Goal: Task Accomplishment & Management: Use online tool/utility

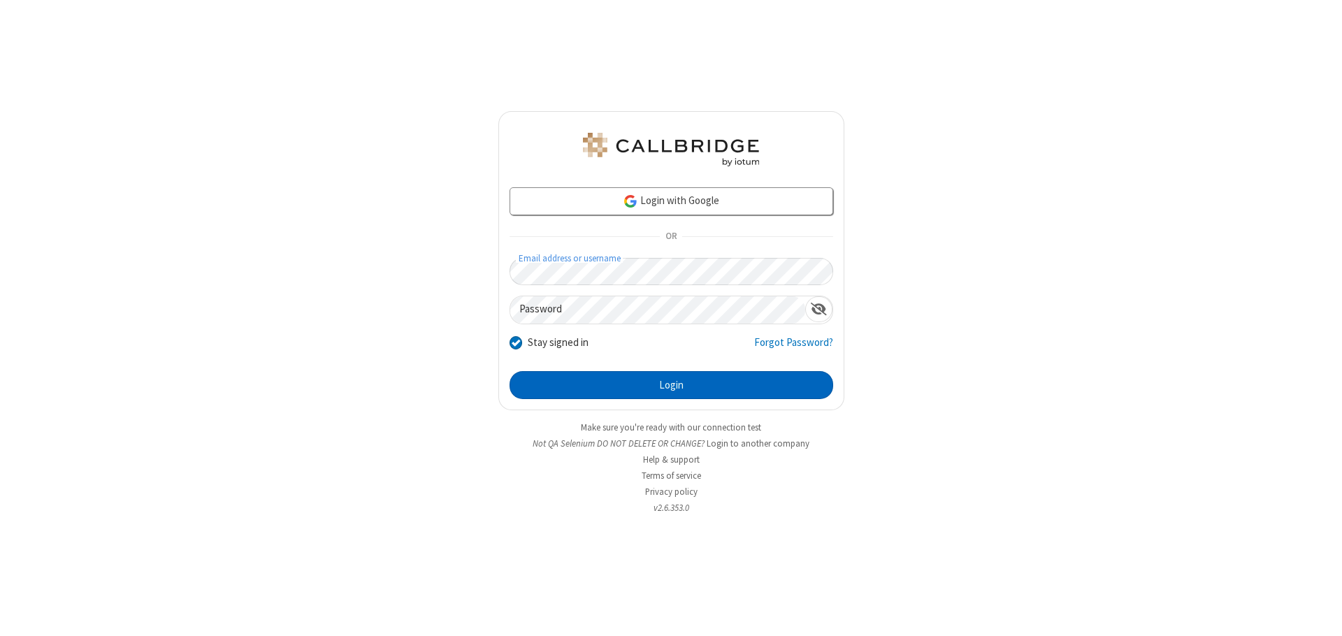
click at [671, 385] on button "Login" at bounding box center [672, 385] width 324 height 28
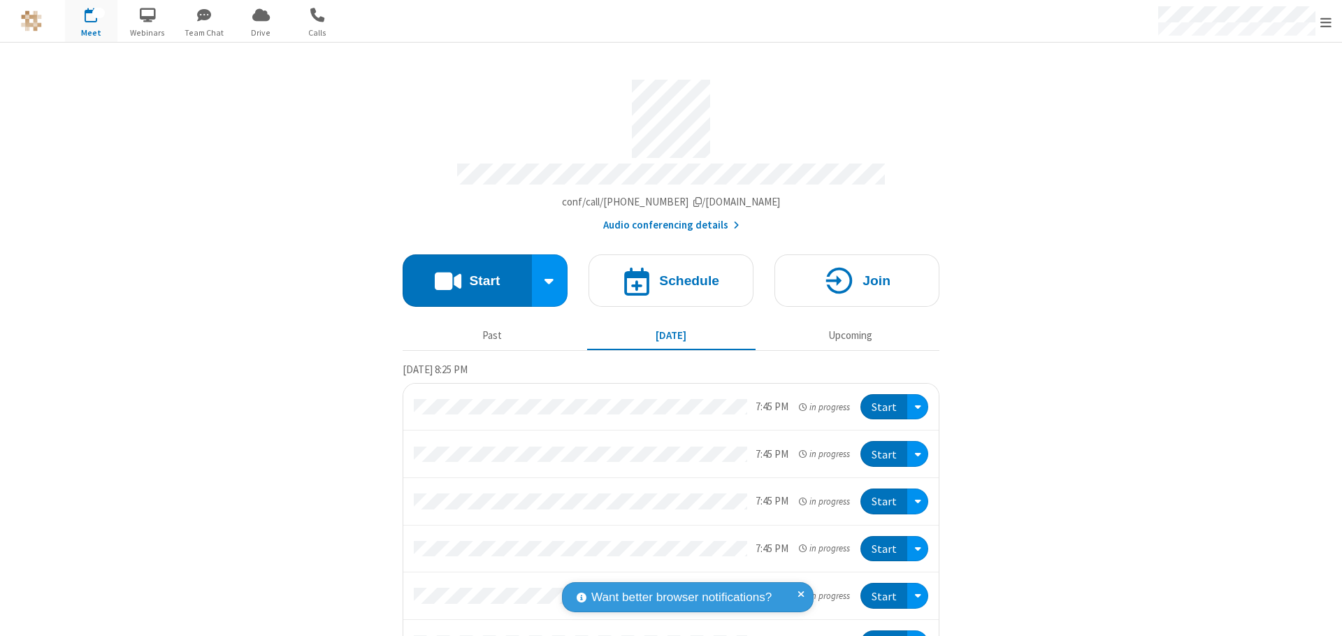
click at [461, 274] on button "Start" at bounding box center [467, 280] width 129 height 52
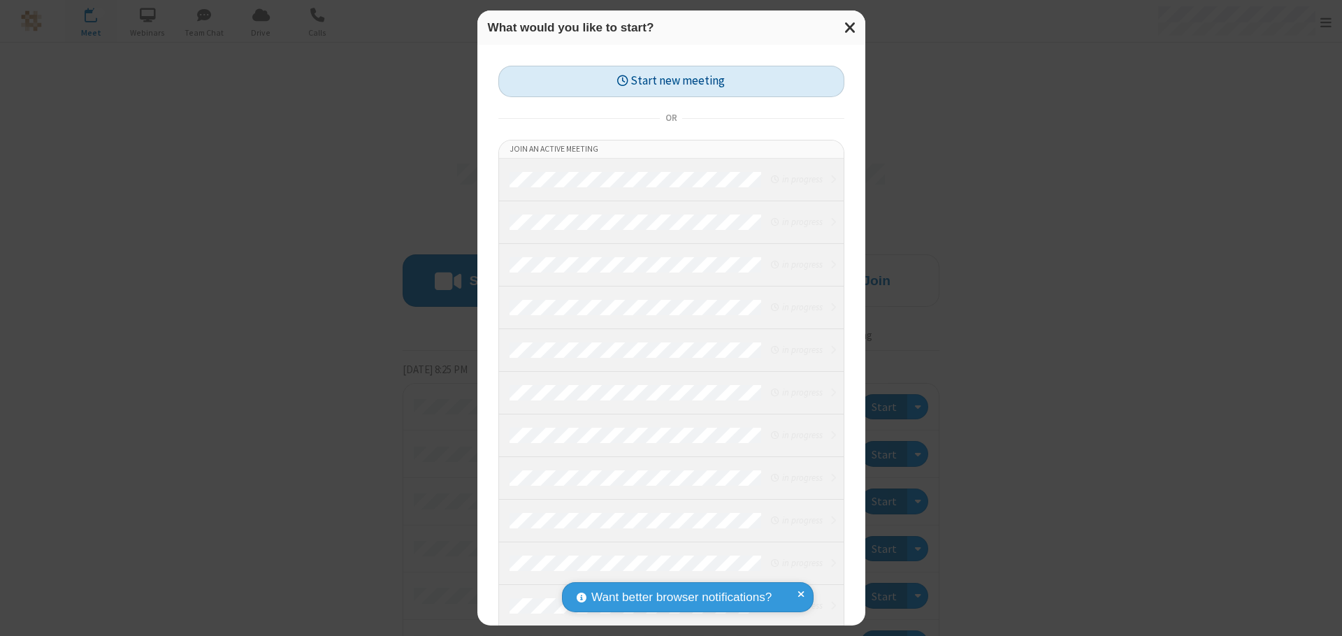
click at [671, 81] on button "Start new meeting" at bounding box center [671, 81] width 346 height 31
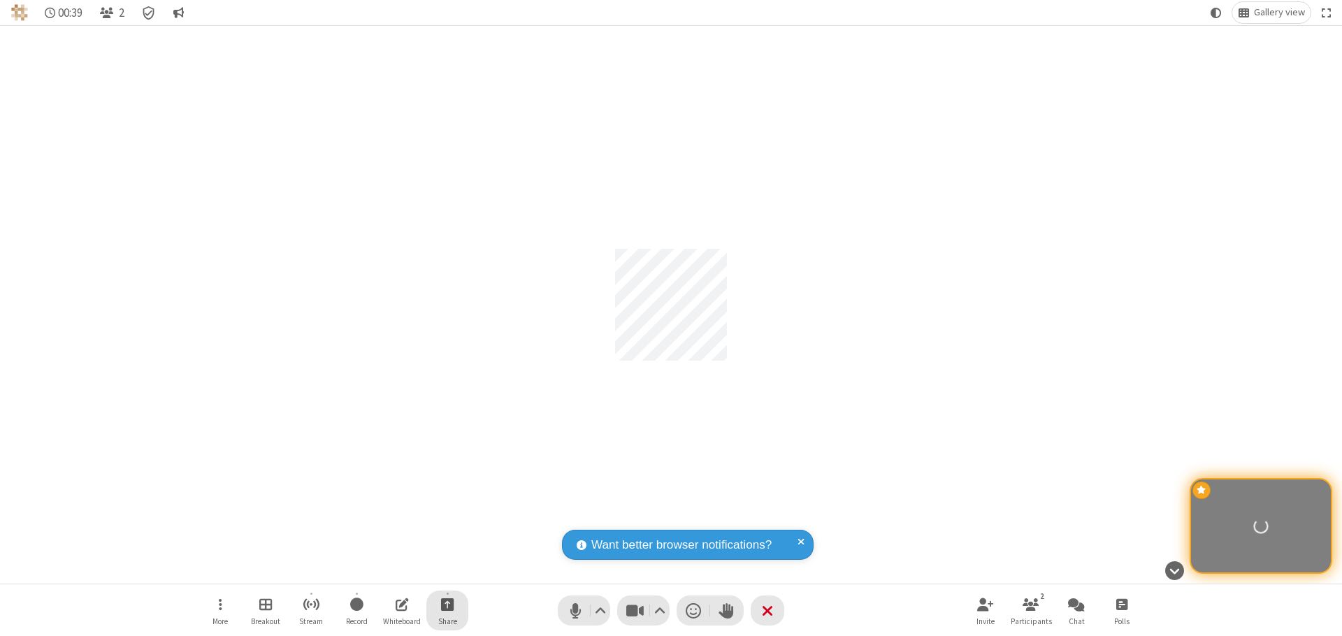
click at [447, 604] on span "Start sharing" at bounding box center [447, 604] width 13 height 17
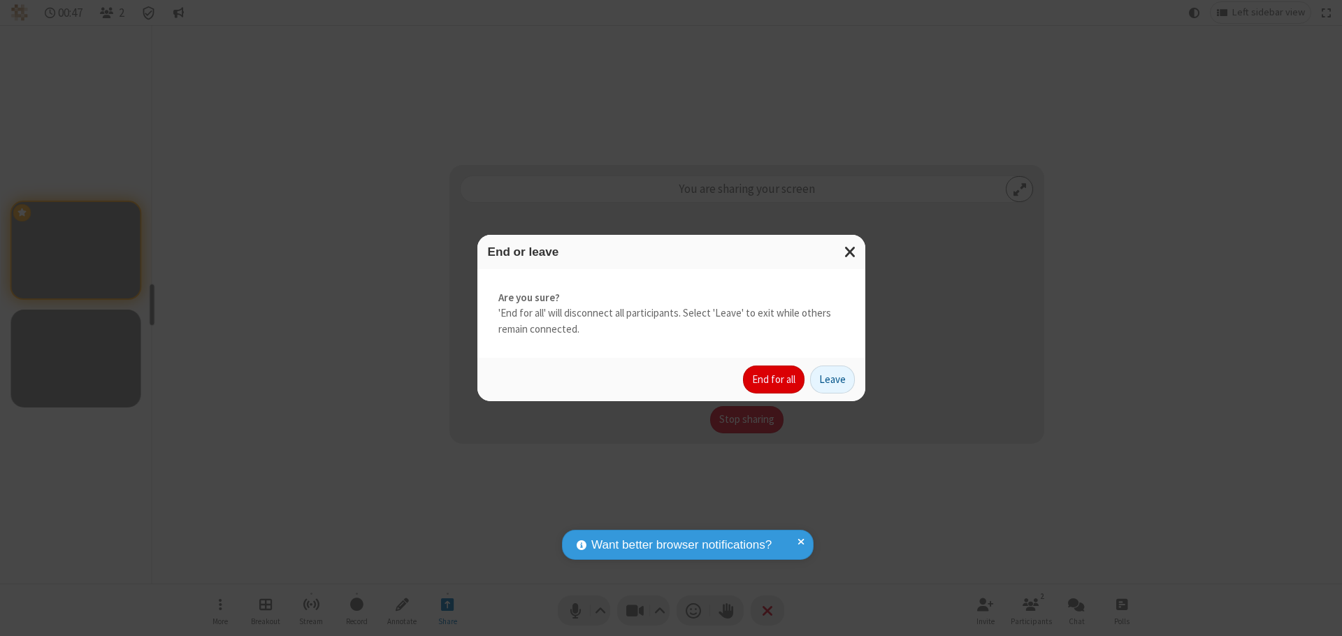
click at [775, 380] on button "End for all" at bounding box center [774, 380] width 62 height 28
